Goal: Information Seeking & Learning: Learn about a topic

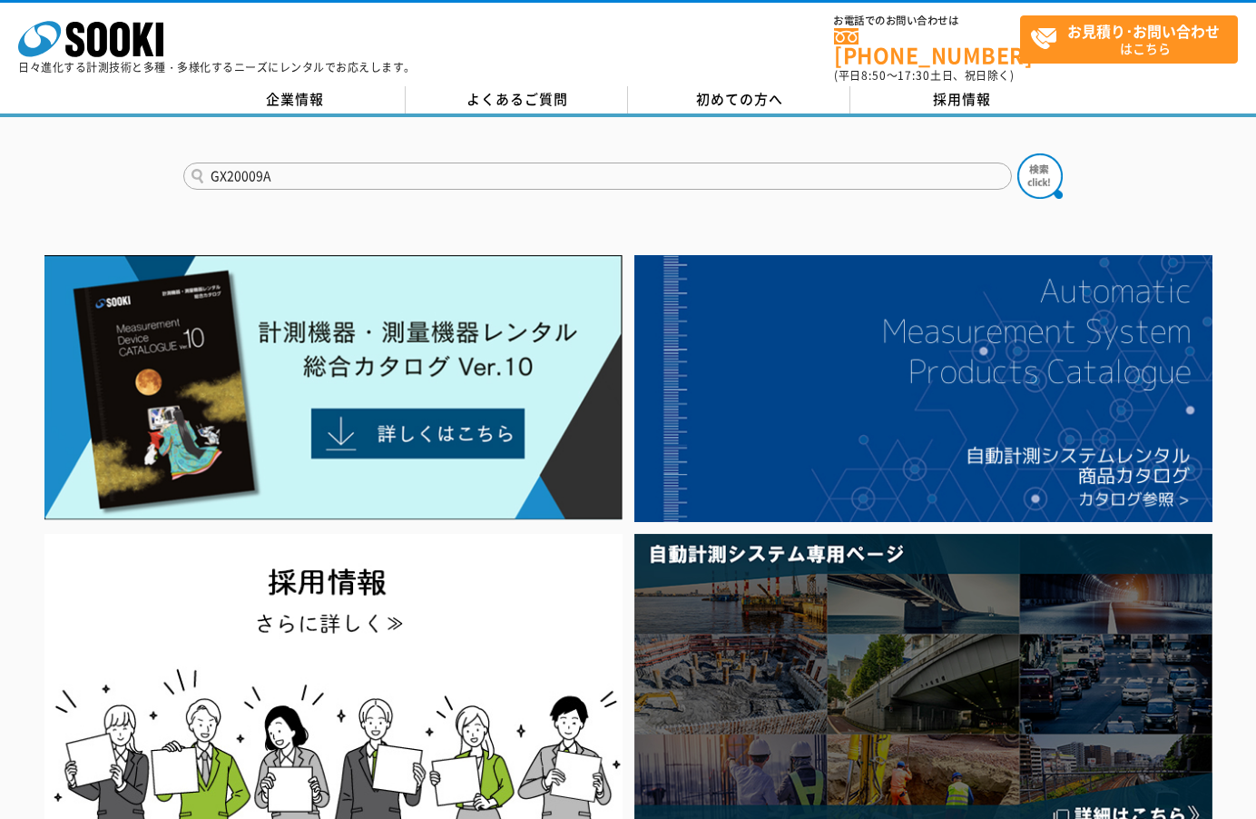
type input "GX20009A"
click at [1018, 153] on button at bounding box center [1040, 175] width 45 height 45
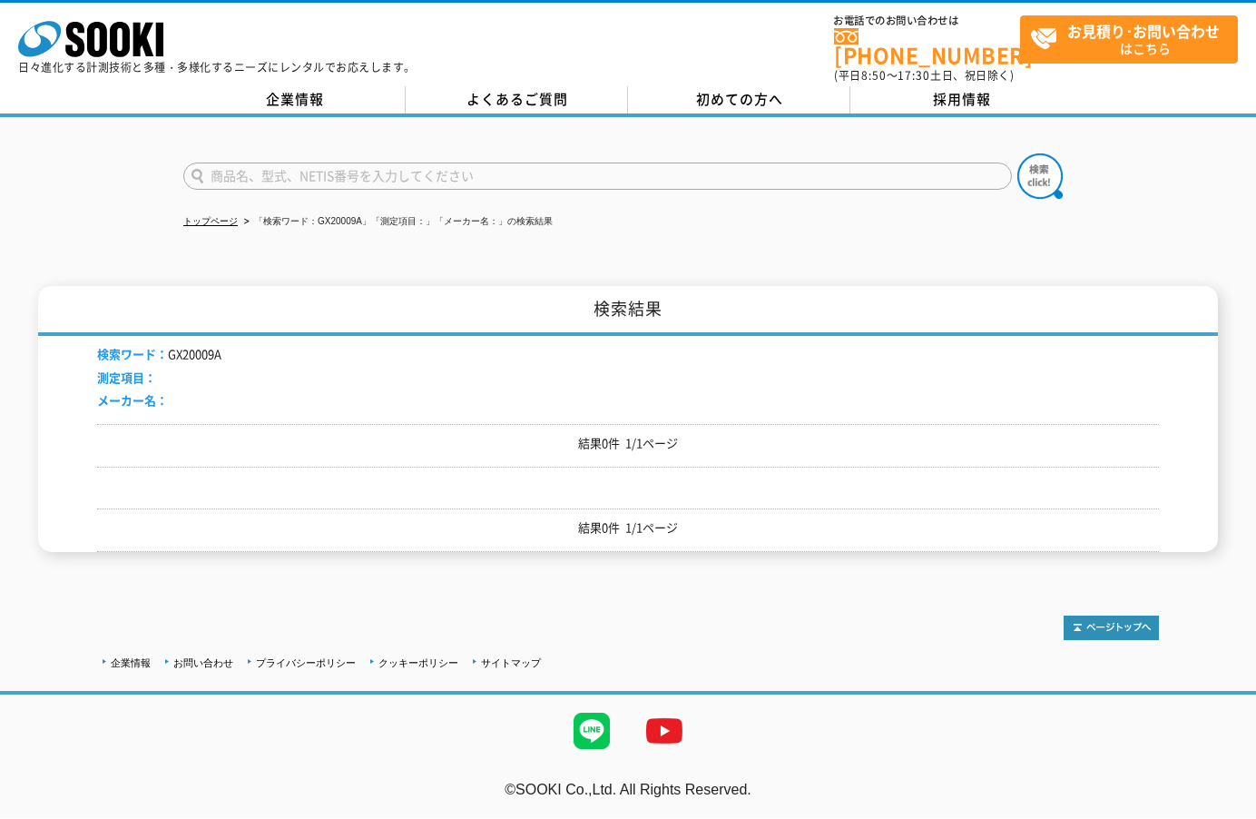
click at [324, 165] on input "text" at bounding box center [597, 175] width 829 height 27
type input "酸素濃度計"
click at [1018, 153] on button at bounding box center [1040, 175] width 45 height 45
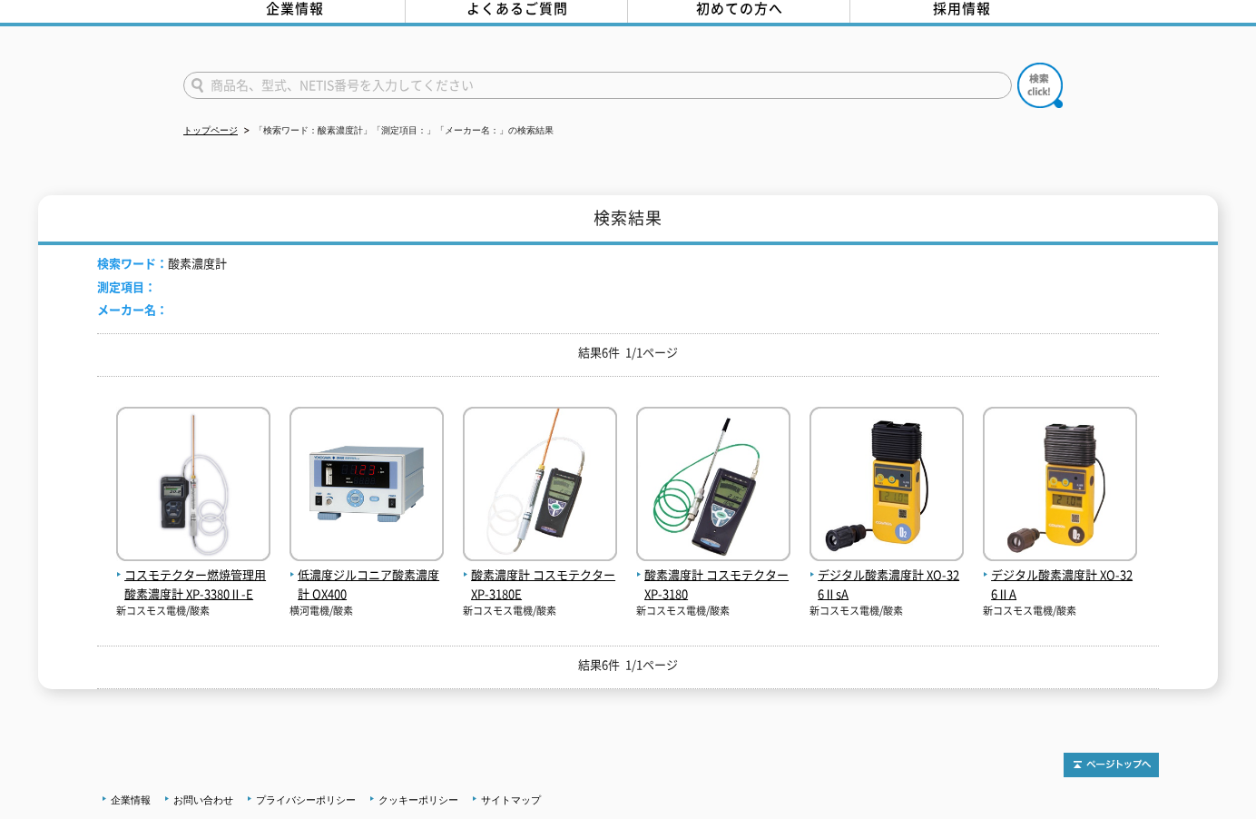
scroll to position [182, 0]
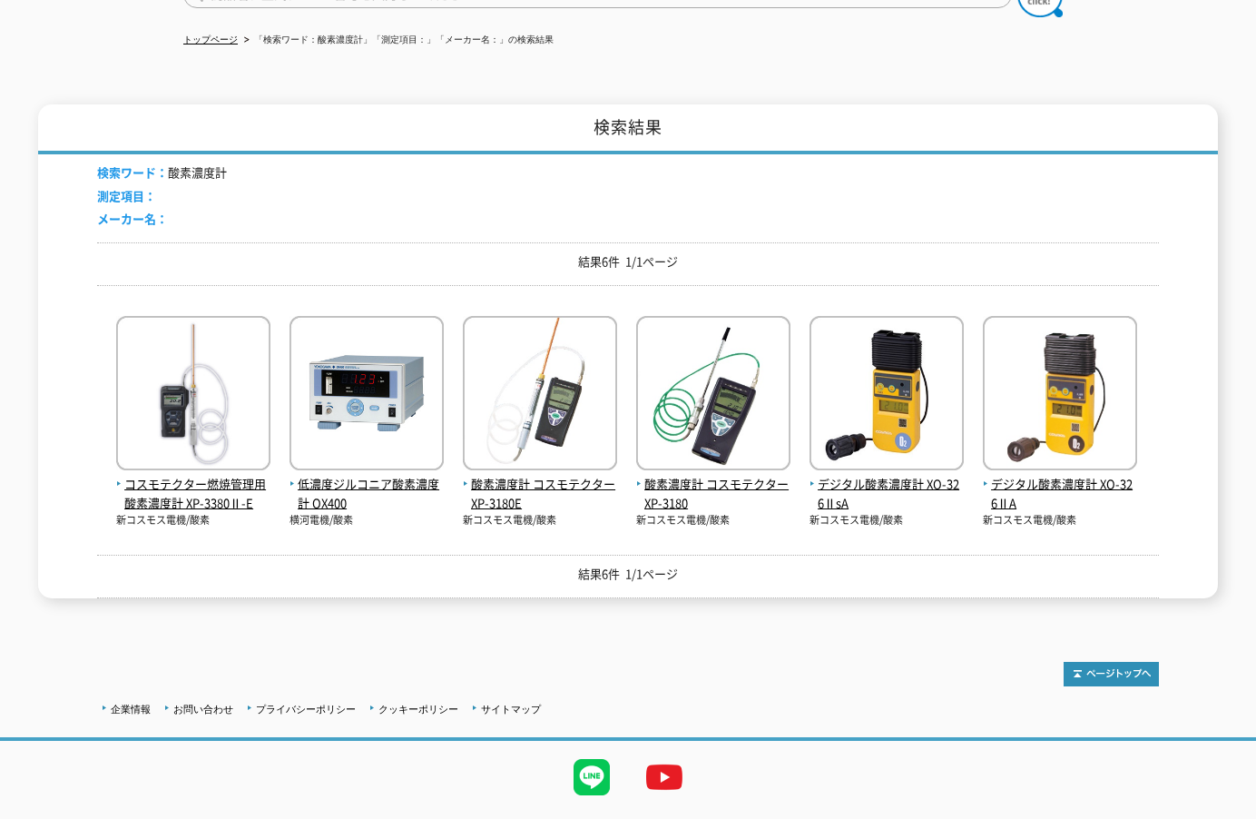
click at [625, 175] on div "検索ワード： 酸素濃度計 測定項目： メーカー名：" at bounding box center [628, 198] width 1062 height 88
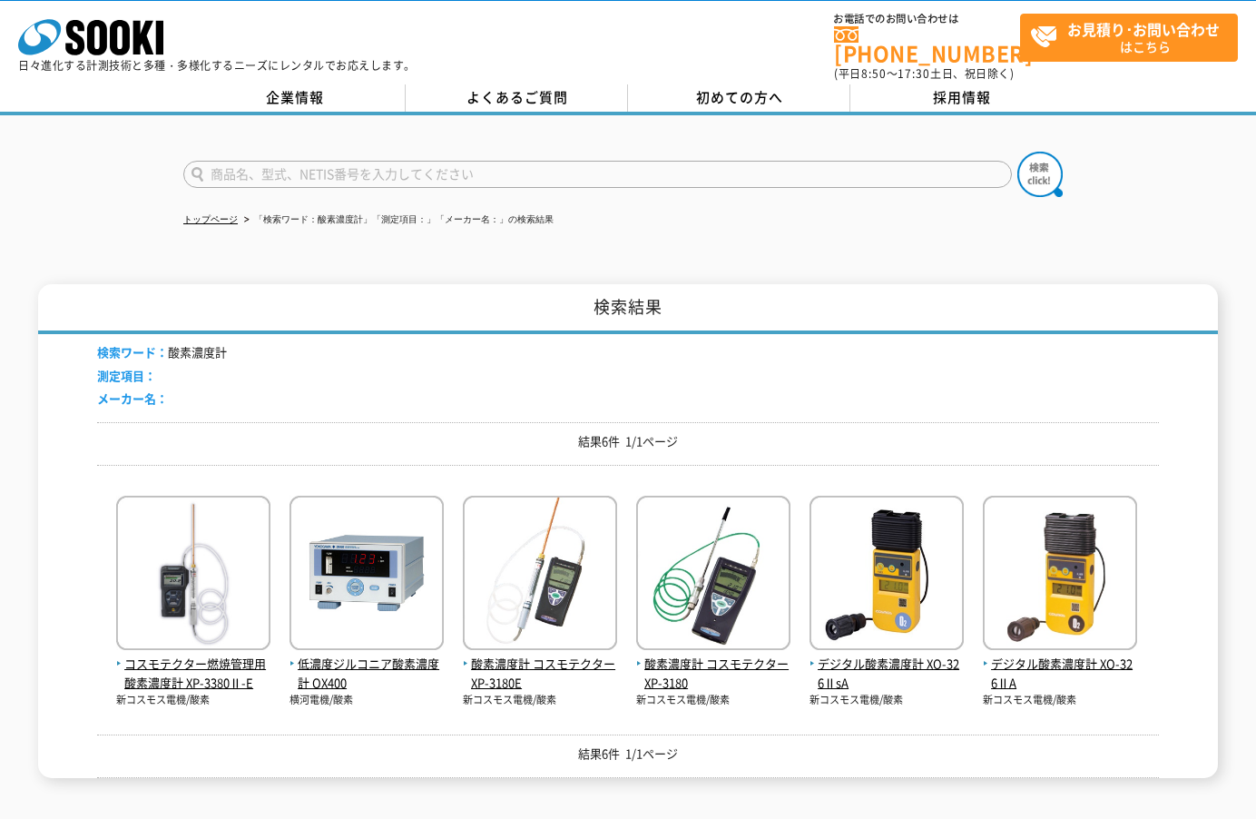
scroll to position [0, 0]
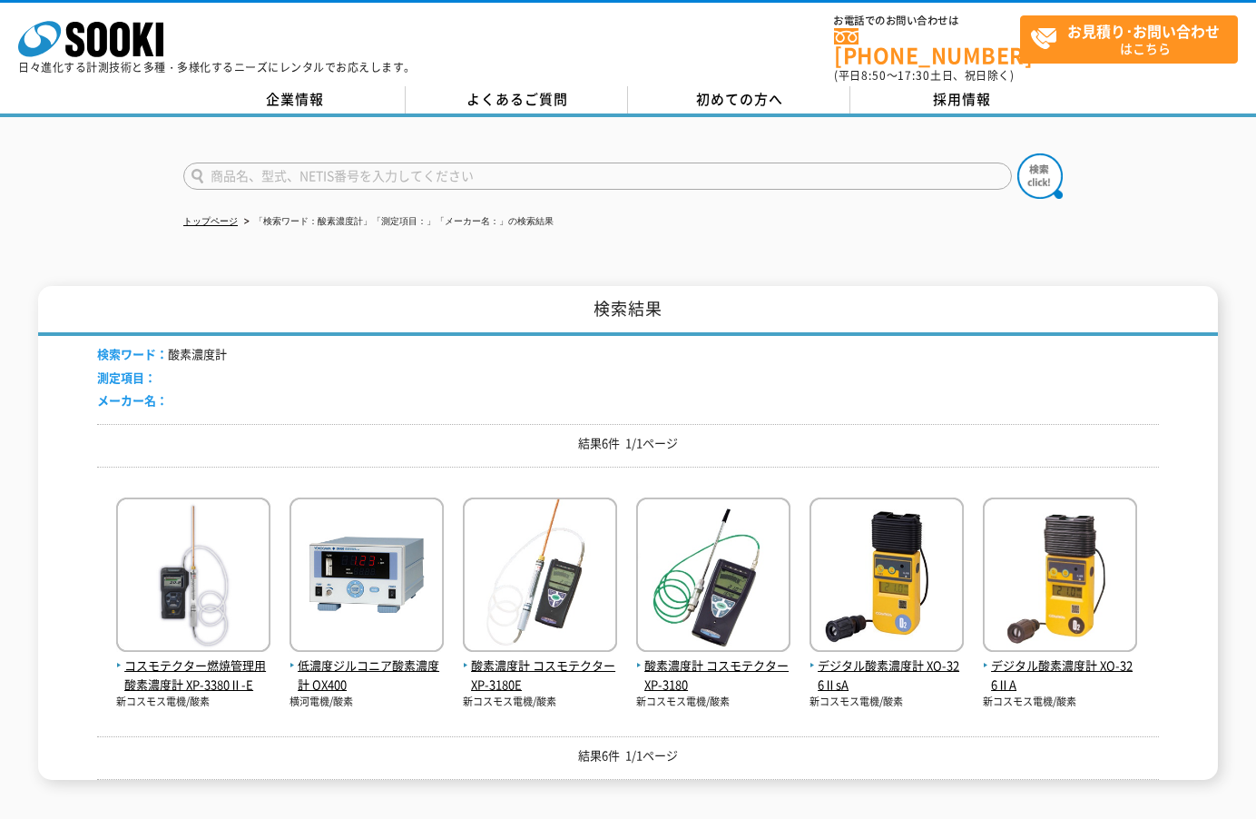
click at [241, 164] on input "text" at bounding box center [597, 175] width 829 height 27
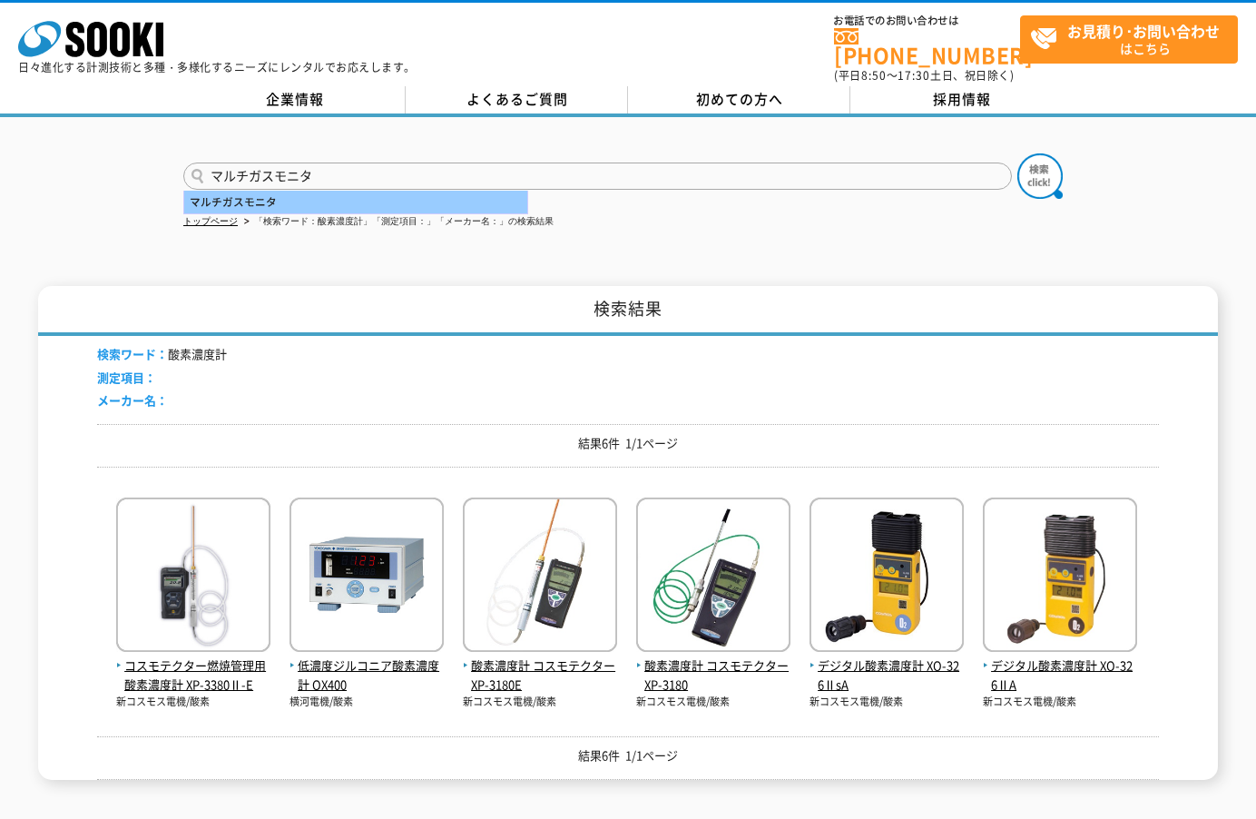
type input "マルチガスモニタ"
click at [313, 191] on div "マルチガスモニタ" at bounding box center [355, 202] width 343 height 23
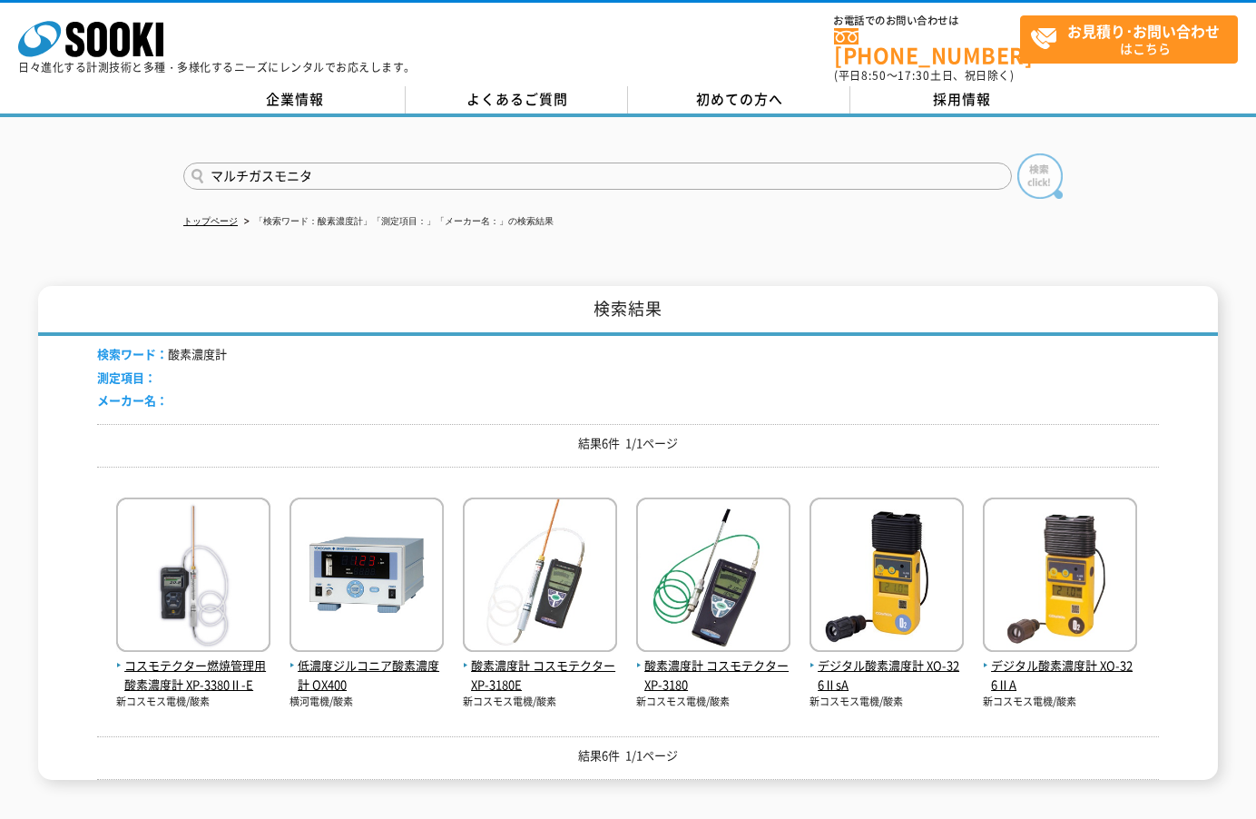
click at [1024, 153] on img at bounding box center [1040, 175] width 45 height 45
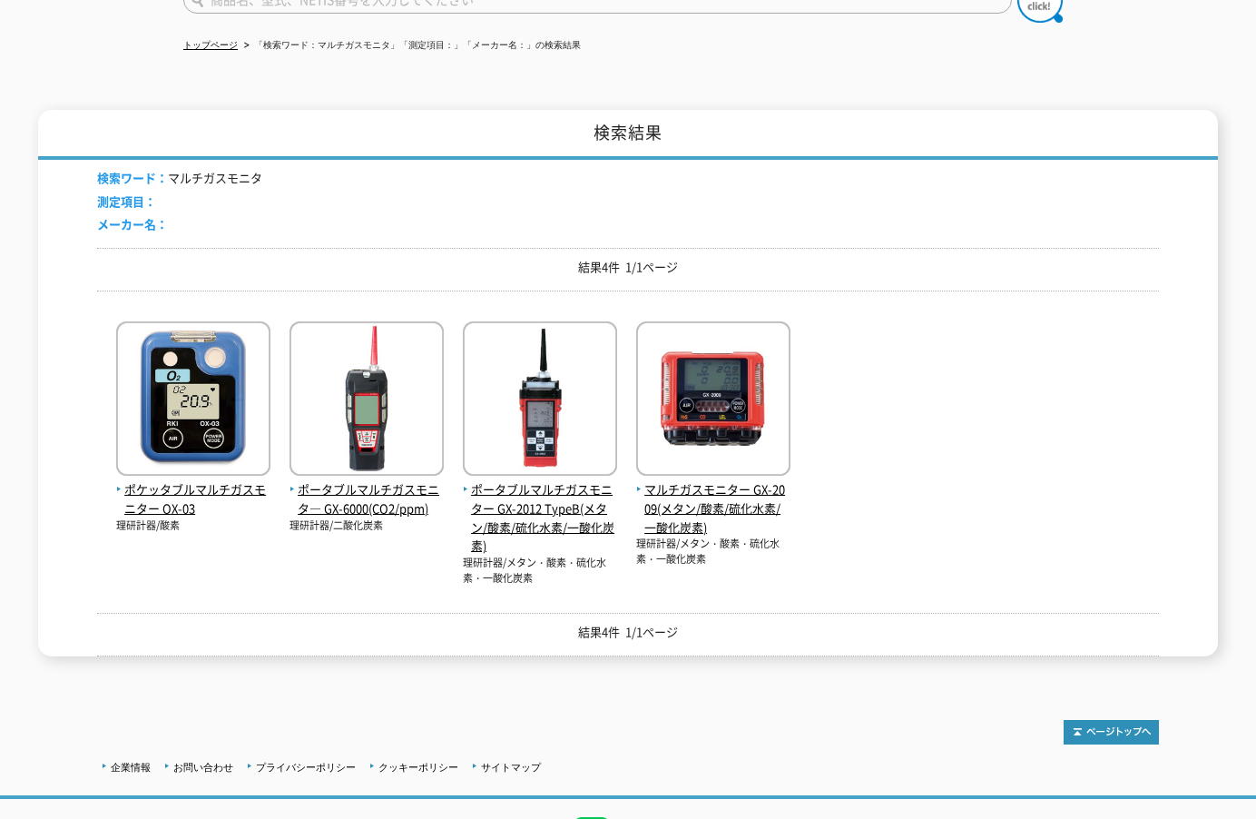
scroll to position [182, 0]
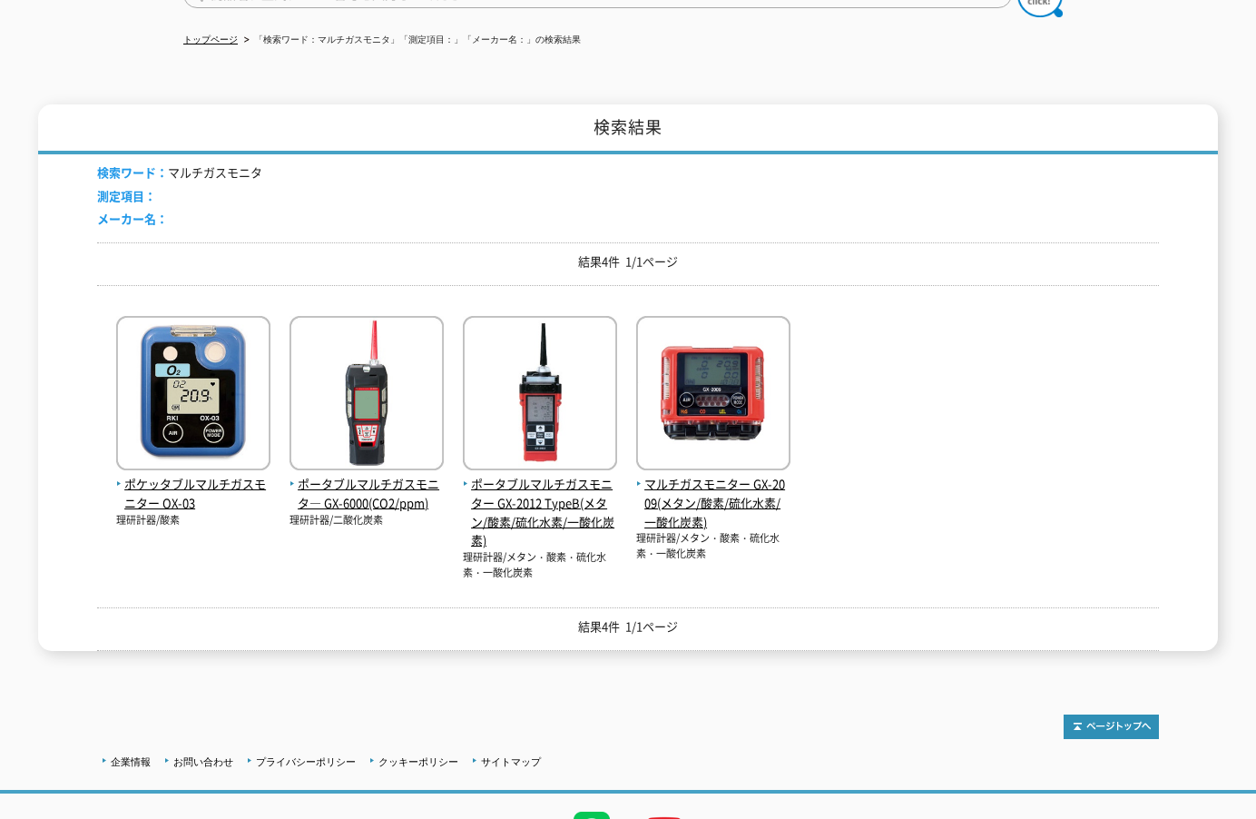
click at [861, 458] on div "ポケッタブルマルチガスモニター OX-03 理研計器/酸素 ポータブルマルチガスモニタ― GX-6000(CO2/ppm)" at bounding box center [628, 440] width 1062 height 280
click at [783, 62] on div "トップページ 「検索ワード：マルチガスモニタ」「測定項目：」「メーカー名：」の検索結果 検索結果 検索ワード： マルチガスモニタ 測定項目： メーカー名： 結…" at bounding box center [628, 307] width 1256 height 743
